Goal: Transaction & Acquisition: Purchase product/service

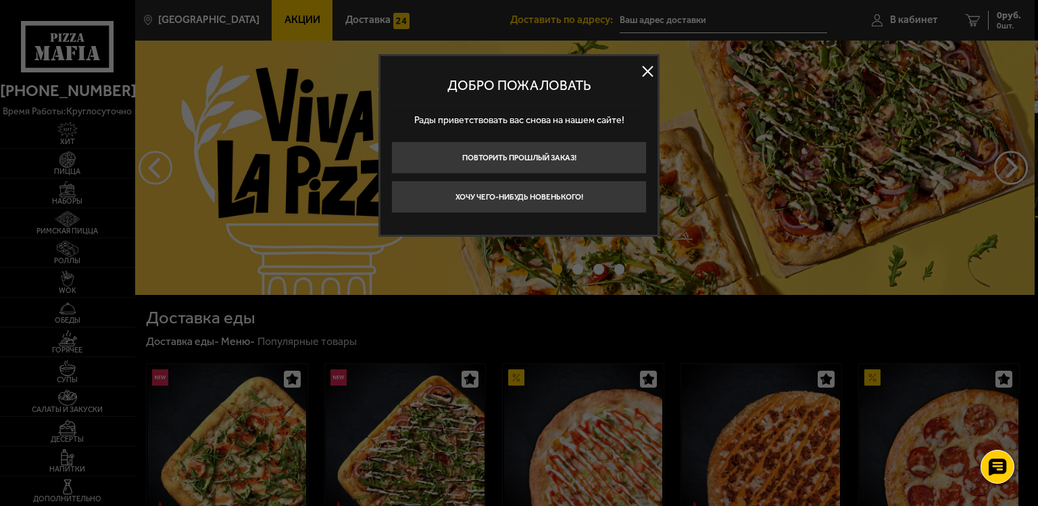
click at [648, 67] on button at bounding box center [647, 72] width 20 height 20
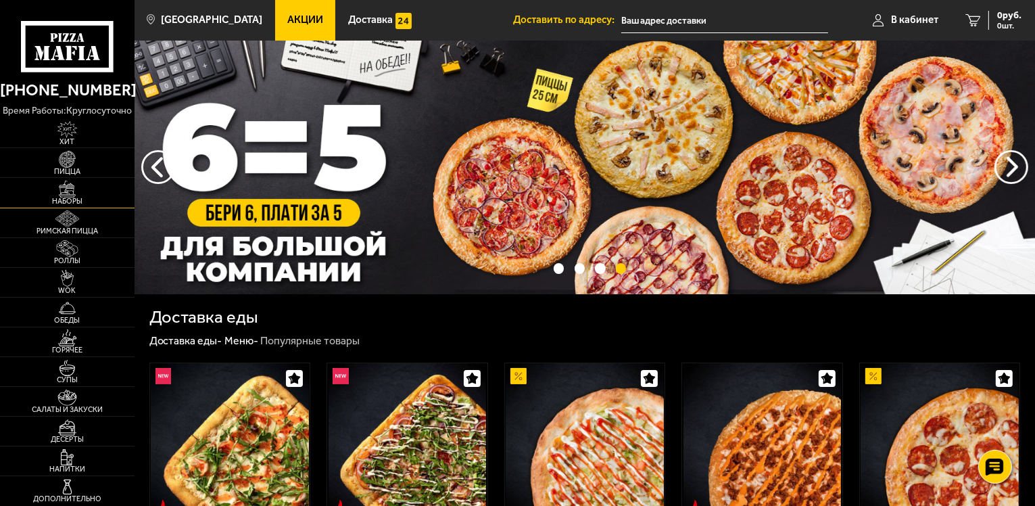
click at [82, 193] on img at bounding box center [67, 188] width 41 height 17
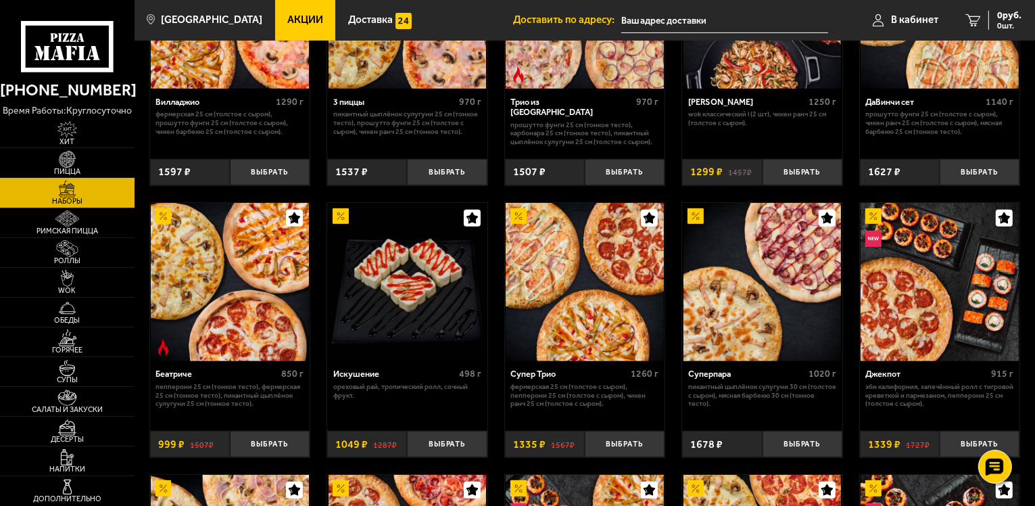
scroll to position [676, 0]
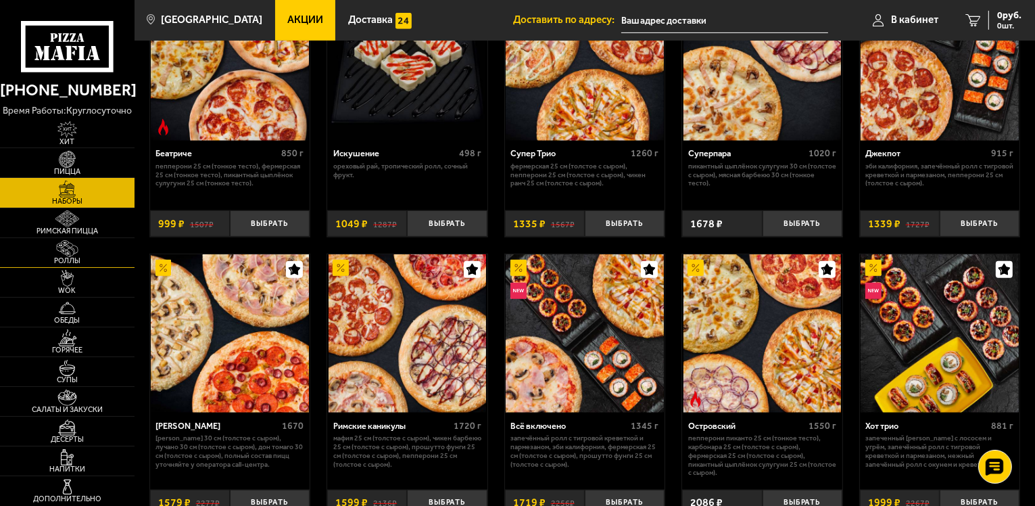
click at [62, 254] on img at bounding box center [67, 248] width 41 height 17
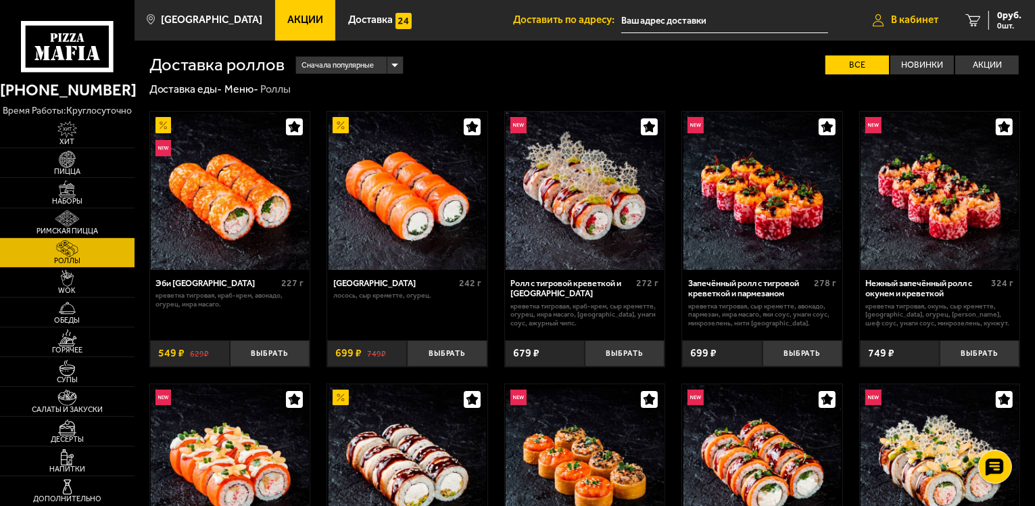
click at [910, 20] on span "В кабинет" at bounding box center [914, 20] width 47 height 10
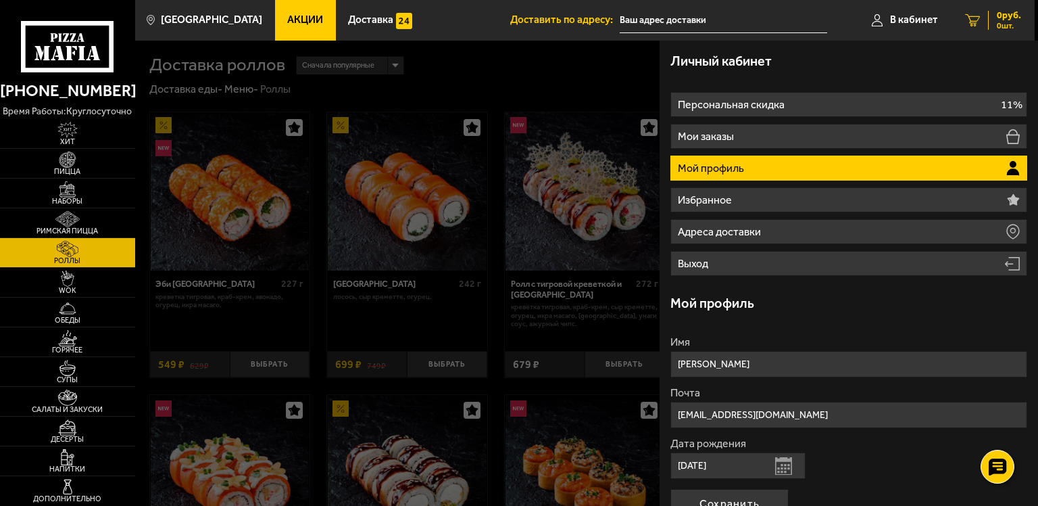
click at [988, 24] on div "0 руб. 0 шт." at bounding box center [1004, 20] width 33 height 19
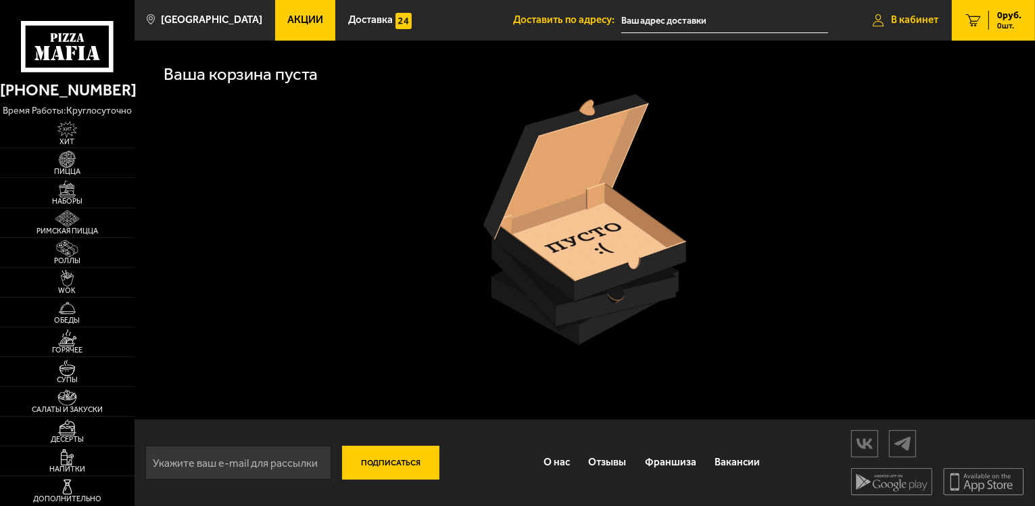
click at [904, 19] on span "В кабинет" at bounding box center [914, 20] width 47 height 10
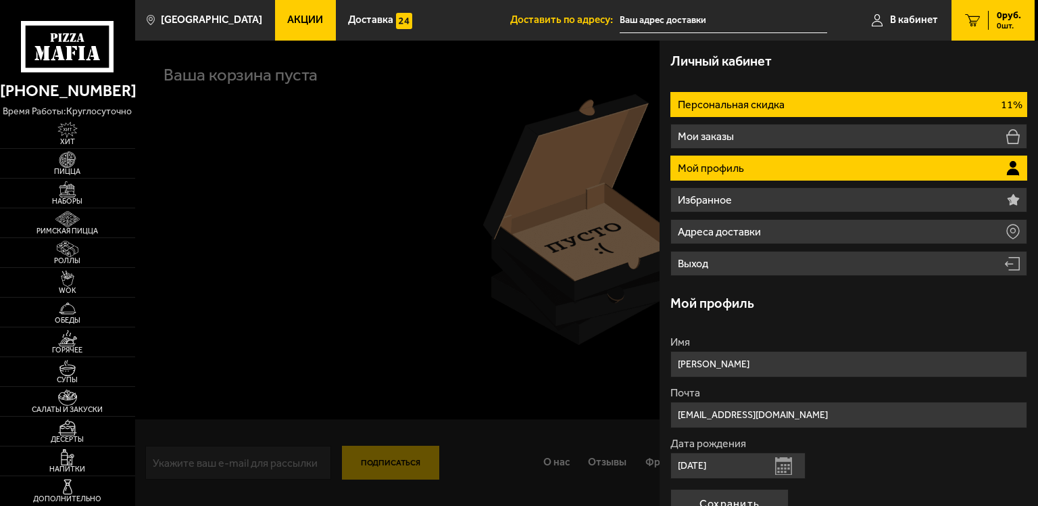
click at [846, 111] on li "Персональная скидка 11%" at bounding box center [848, 104] width 357 height 25
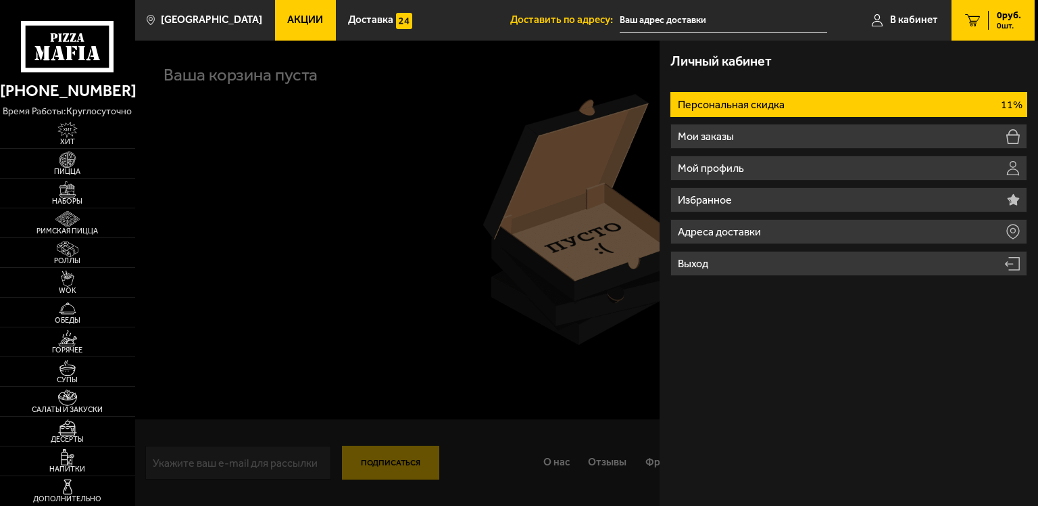
click at [846, 111] on li "Персональная скидка 11%" at bounding box center [848, 104] width 357 height 25
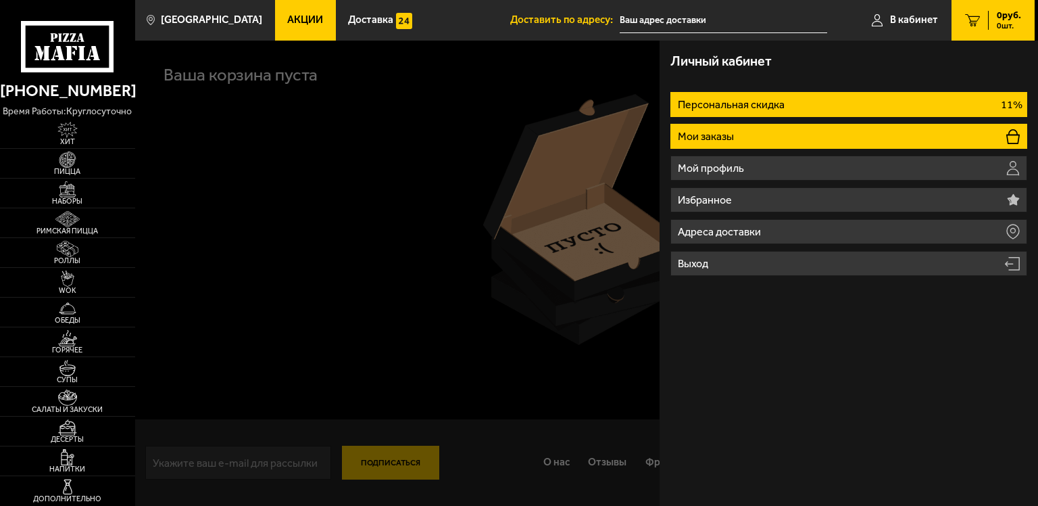
click at [843, 124] on li "Мои заказы" at bounding box center [848, 136] width 357 height 25
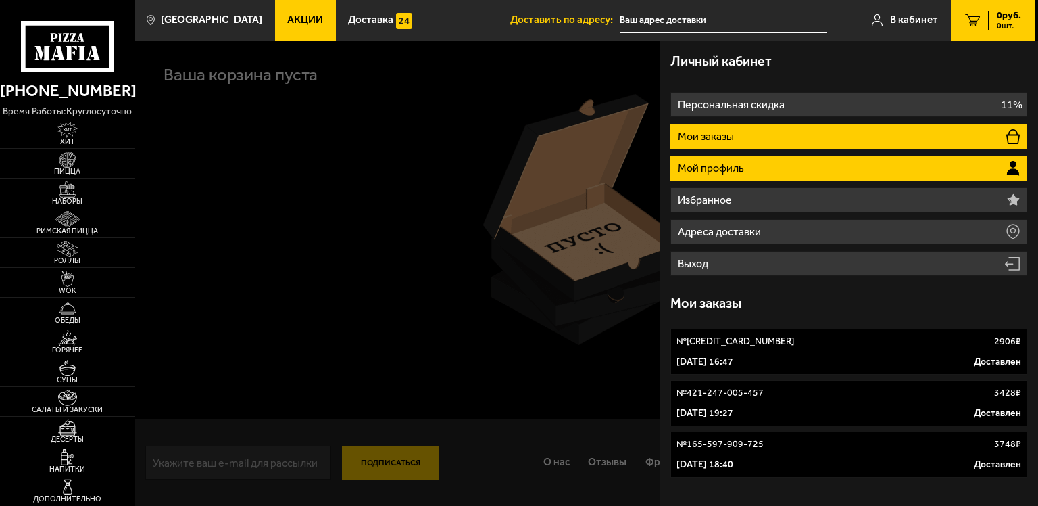
click at [822, 172] on li "Мой профиль" at bounding box center [848, 167] width 357 height 25
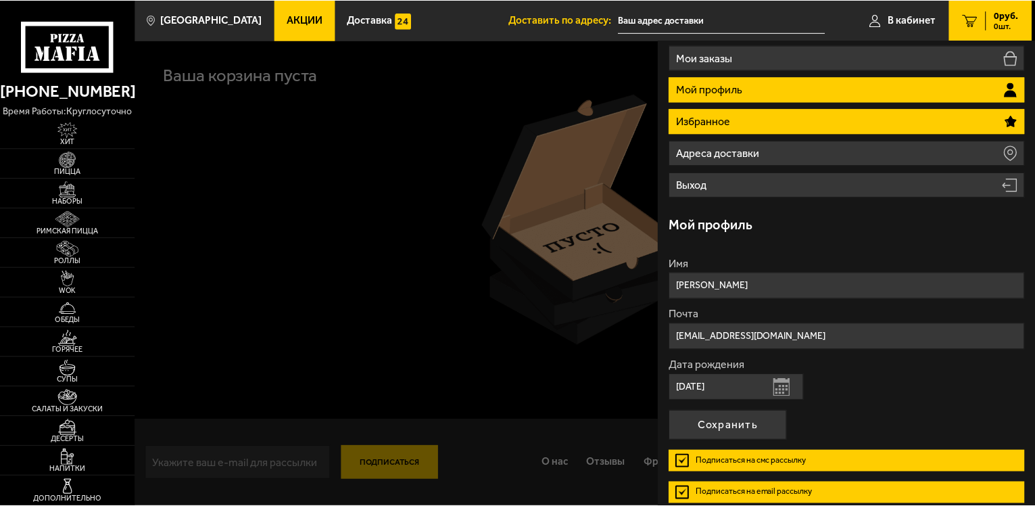
scroll to position [137, 0]
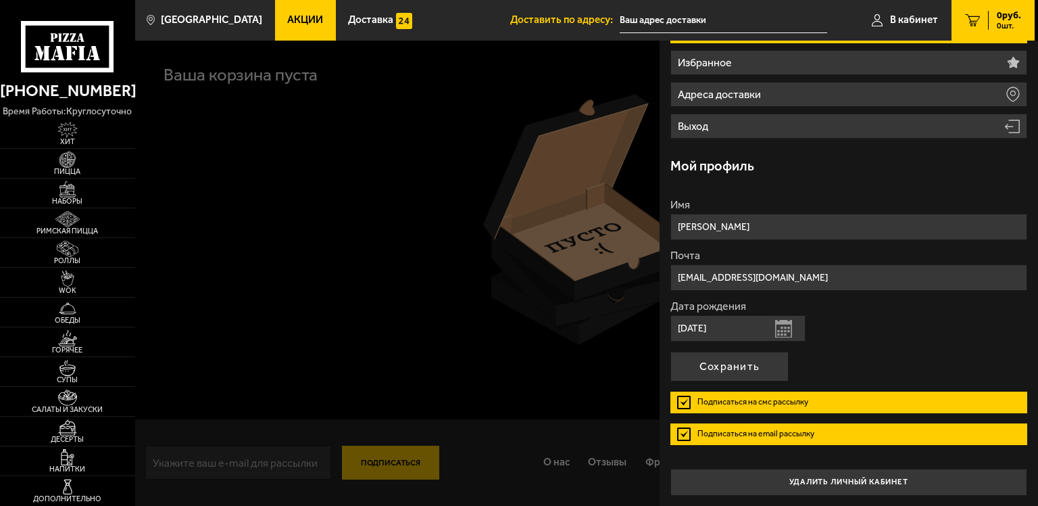
click at [476, 78] on div at bounding box center [654, 294] width 1038 height 506
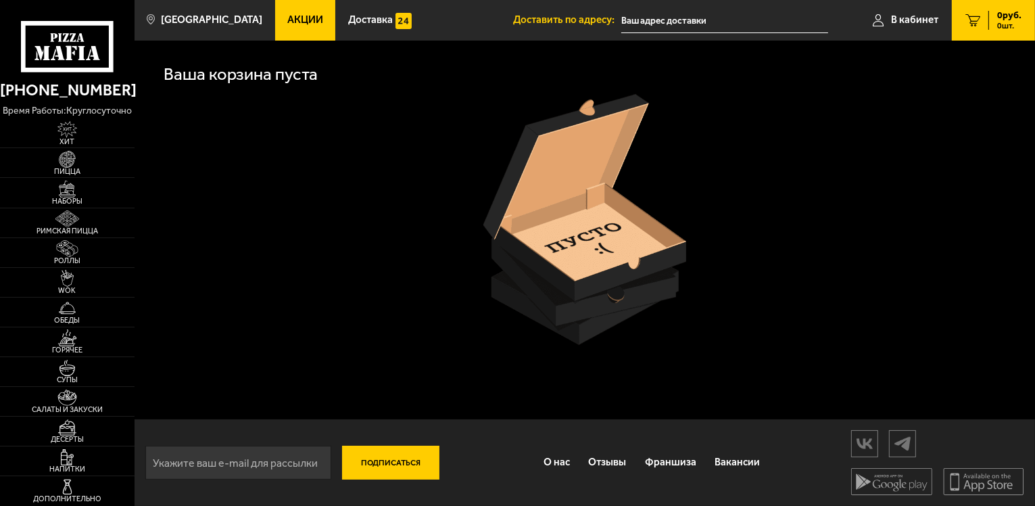
scroll to position [0, 0]
click at [287, 16] on span "Акции" at bounding box center [305, 20] width 36 height 10
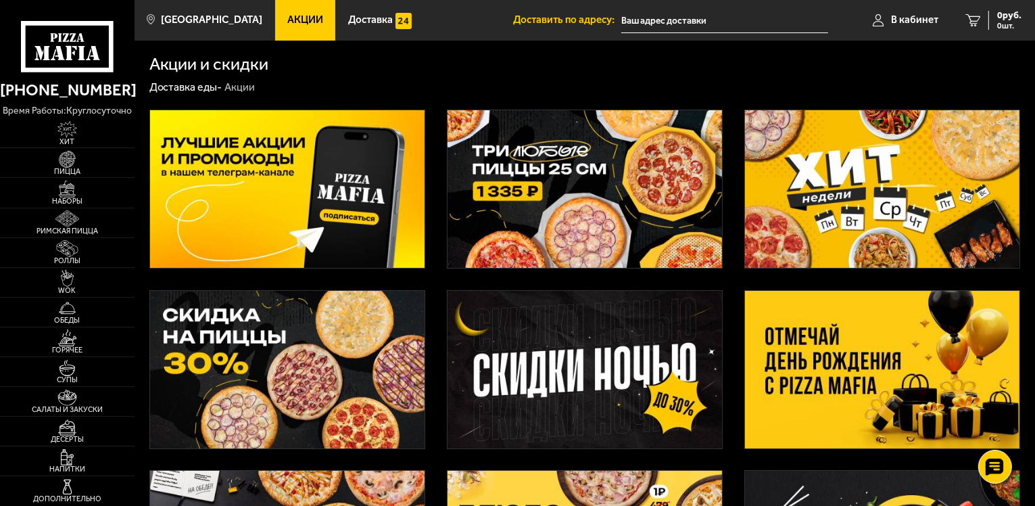
click at [806, 178] on img at bounding box center [882, 188] width 274 height 157
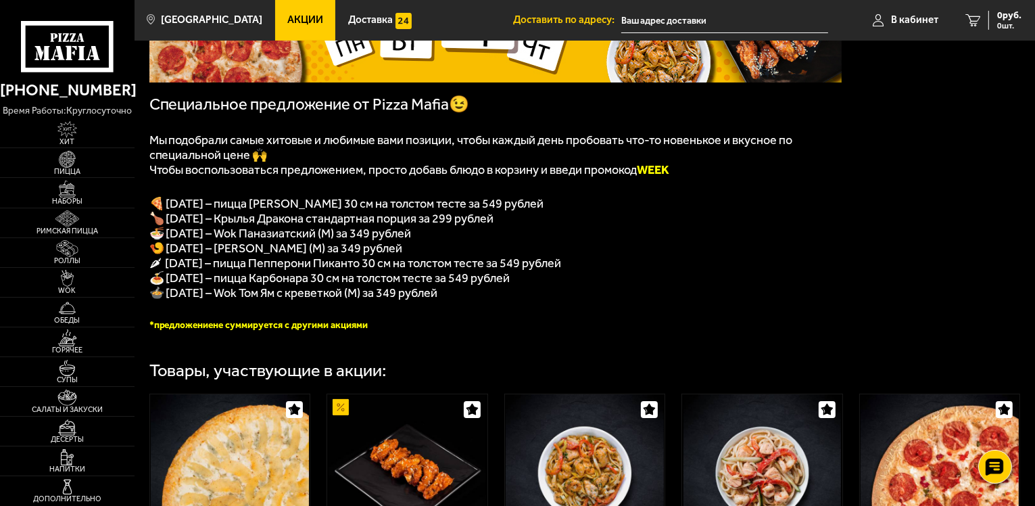
scroll to position [203, 0]
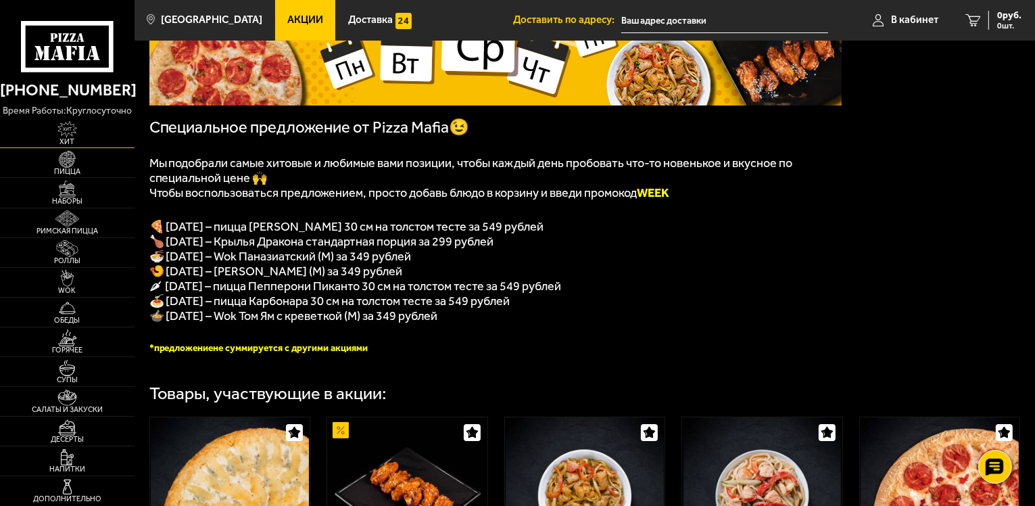
click at [81, 138] on span "Хит" at bounding box center [67, 141] width 135 height 7
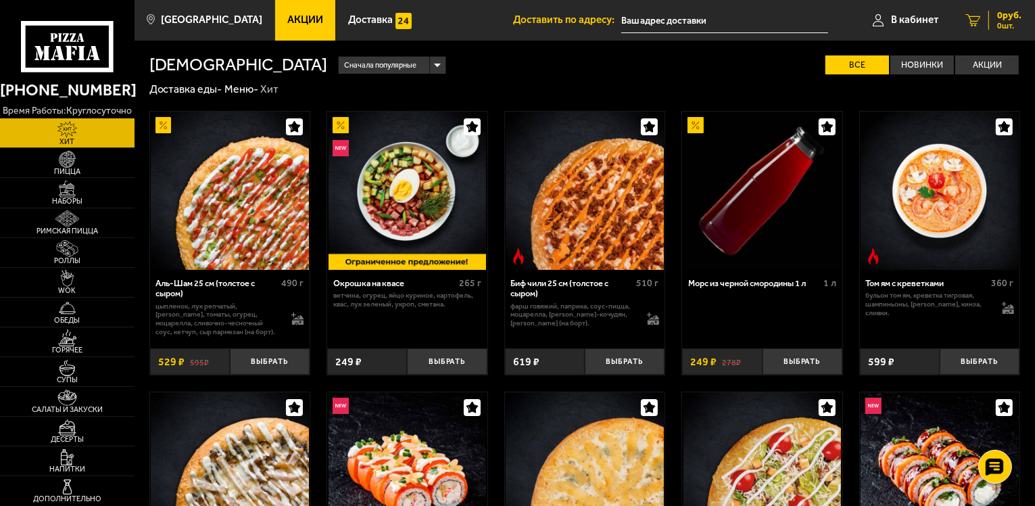
click at [973, 24] on icon at bounding box center [972, 20] width 15 height 12
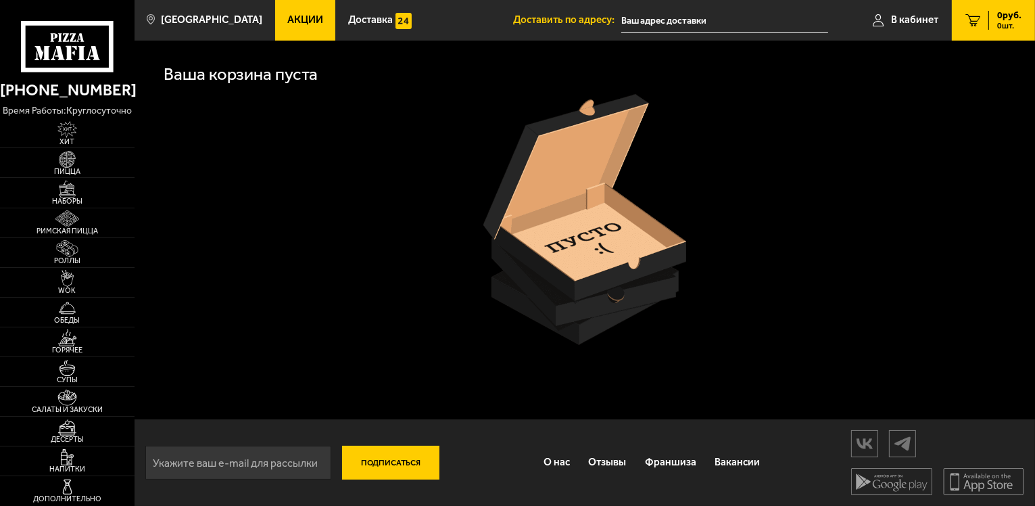
click at [662, 270] on img at bounding box center [584, 219] width 203 height 251
click at [70, 168] on span "Пицца" at bounding box center [67, 171] width 135 height 7
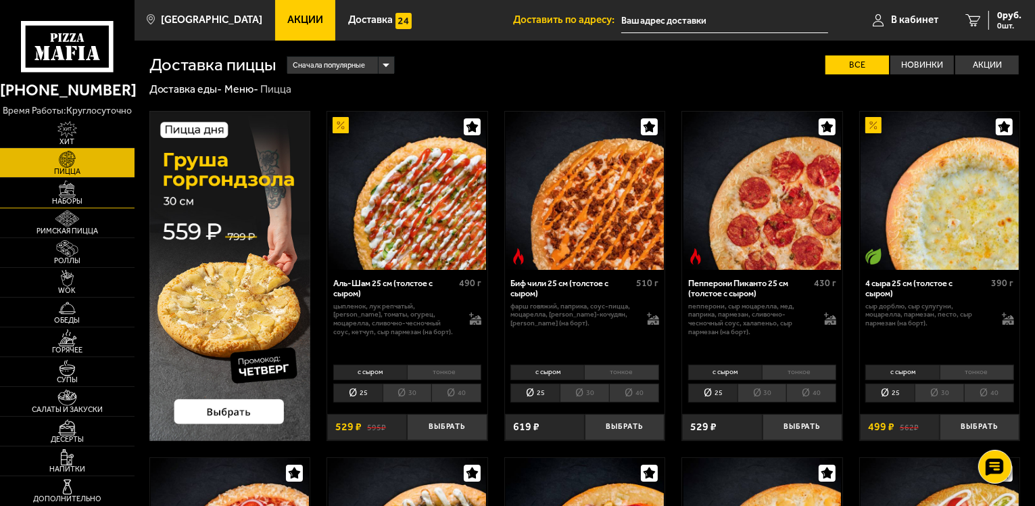
click at [72, 192] on img at bounding box center [67, 188] width 41 height 17
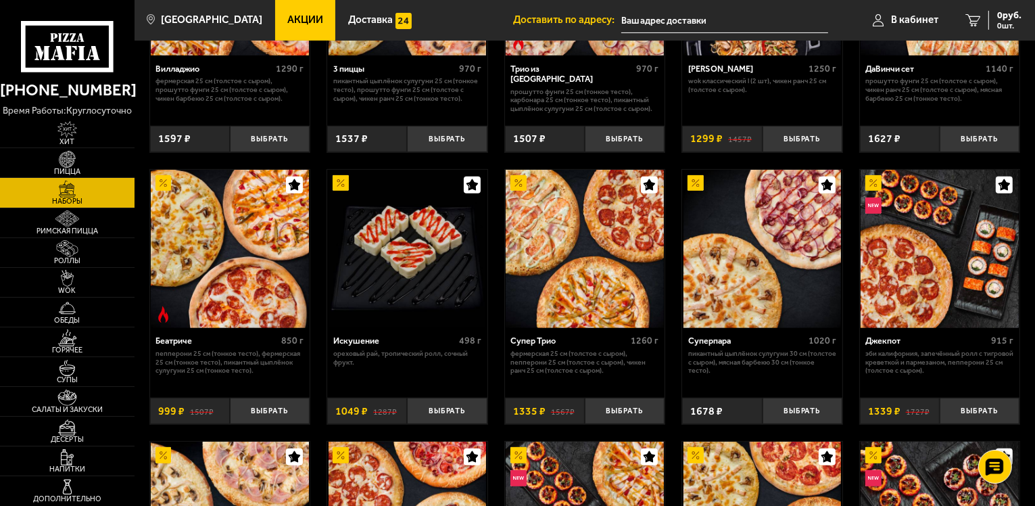
scroll to position [473, 0]
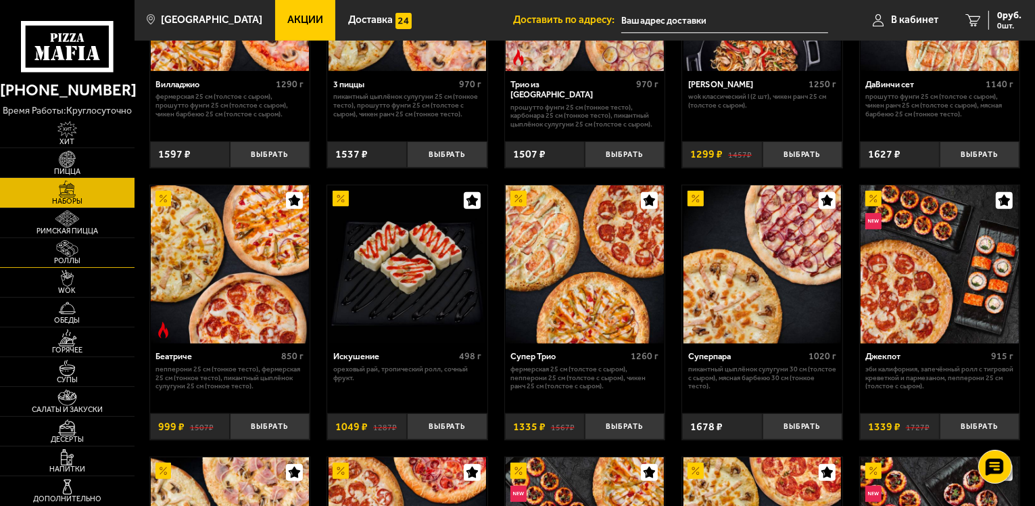
click at [89, 253] on link "Роллы" at bounding box center [67, 252] width 135 height 29
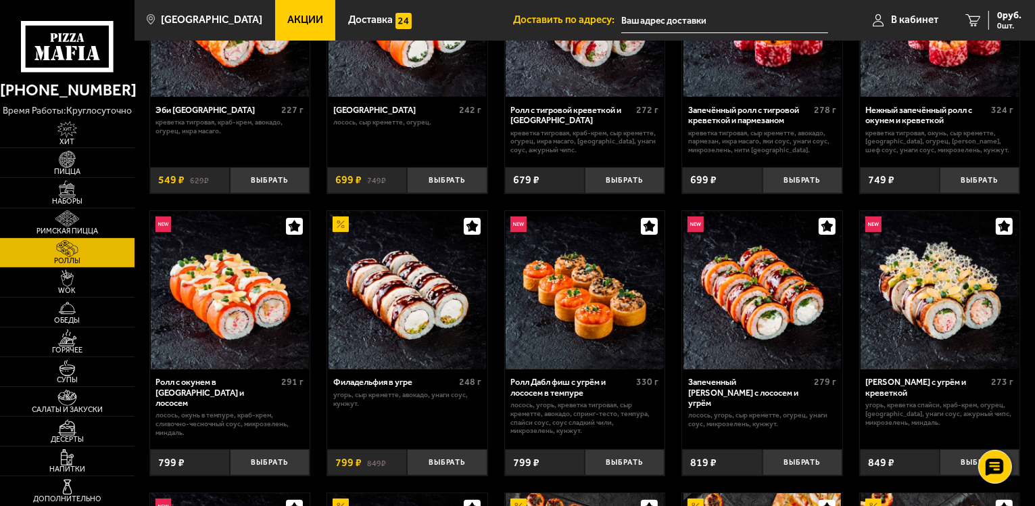
scroll to position [203, 0]
